Goal: Check status: Check status

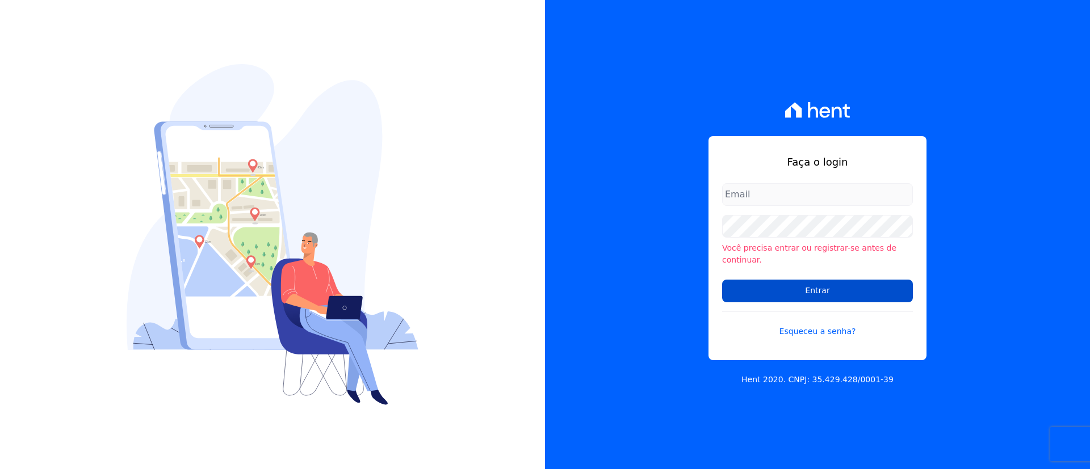
type input "[EMAIL_ADDRESS][DOMAIN_NAME]"
click at [887, 285] on input "Entrar" at bounding box center [817, 291] width 191 height 23
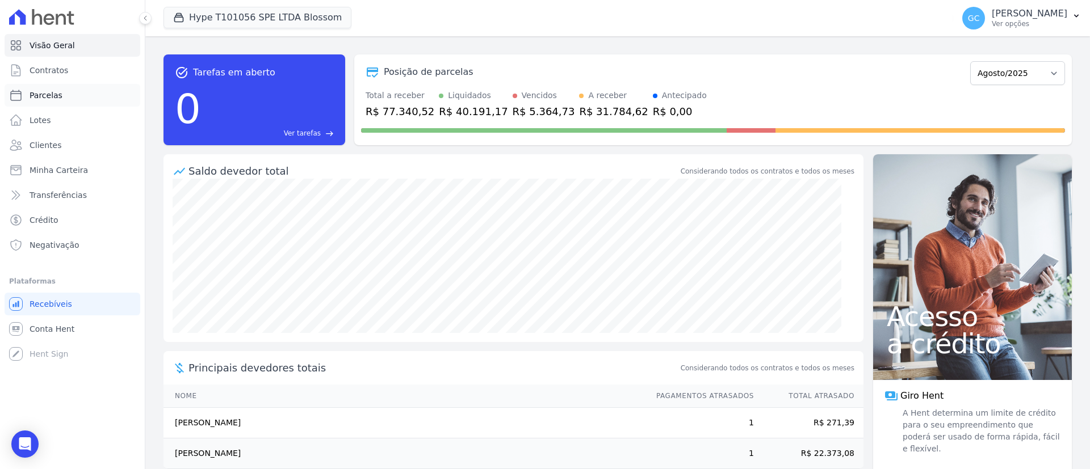
click at [53, 95] on span "Parcelas" at bounding box center [46, 95] width 33 height 11
select select
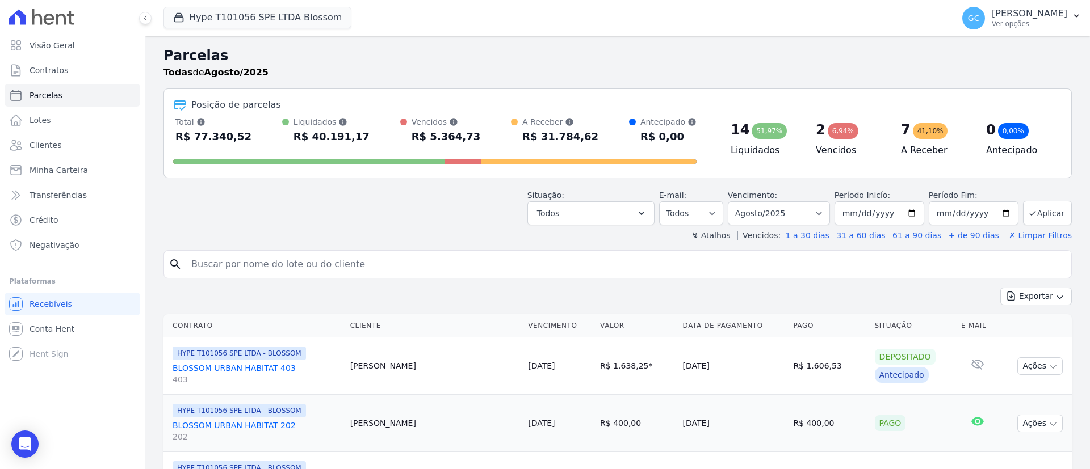
click at [334, 268] on input "search" at bounding box center [625, 264] width 882 height 23
paste input "[PERSON_NAME] [PERSON_NAME] Betinardi |"
type input "[PERSON_NAME] [PERSON_NAME] Betinardi |"
select select
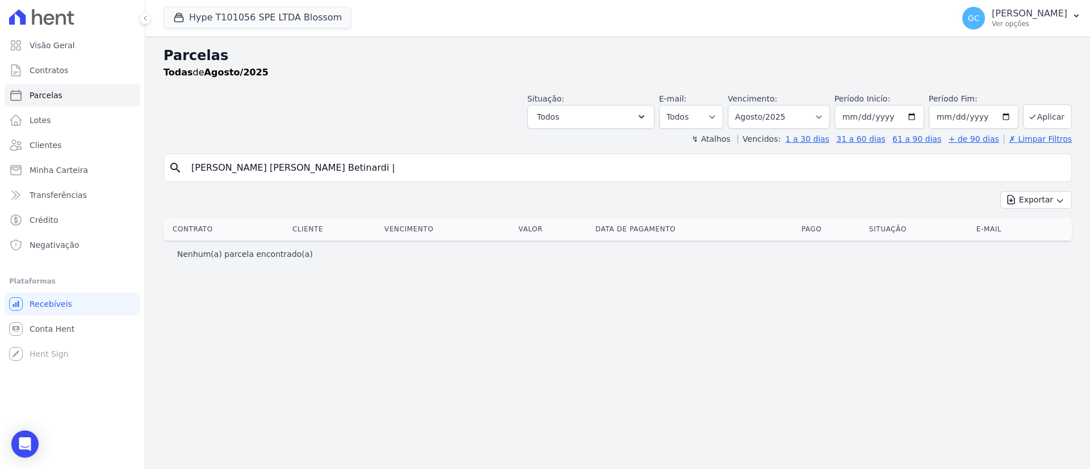
click at [298, 168] on input "[PERSON_NAME] [PERSON_NAME] Betinardi |" at bounding box center [625, 168] width 882 height 23
type input "[PERSON_NAME] [PERSON_NAME] Betinardi"
select select
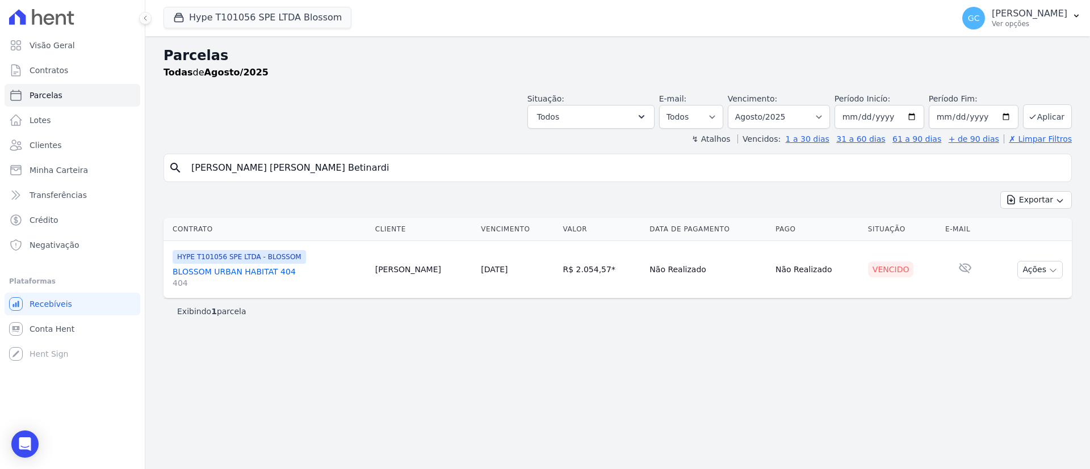
click at [260, 272] on link "BLOSSOM URBAN HABITAT 404 404" at bounding box center [270, 277] width 194 height 23
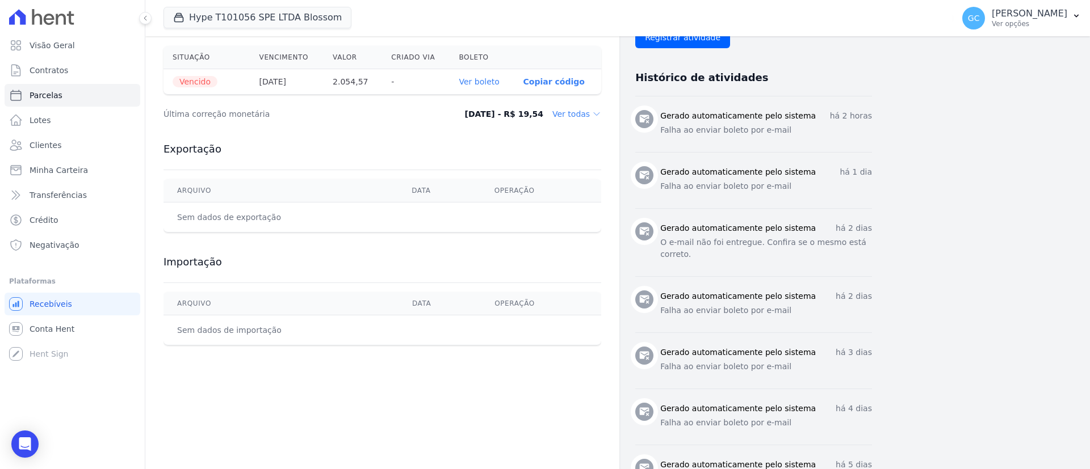
scroll to position [401, 0]
click at [482, 79] on link "Ver boleto" at bounding box center [479, 80] width 40 height 9
